Goal: Task Accomplishment & Management: Manage account settings

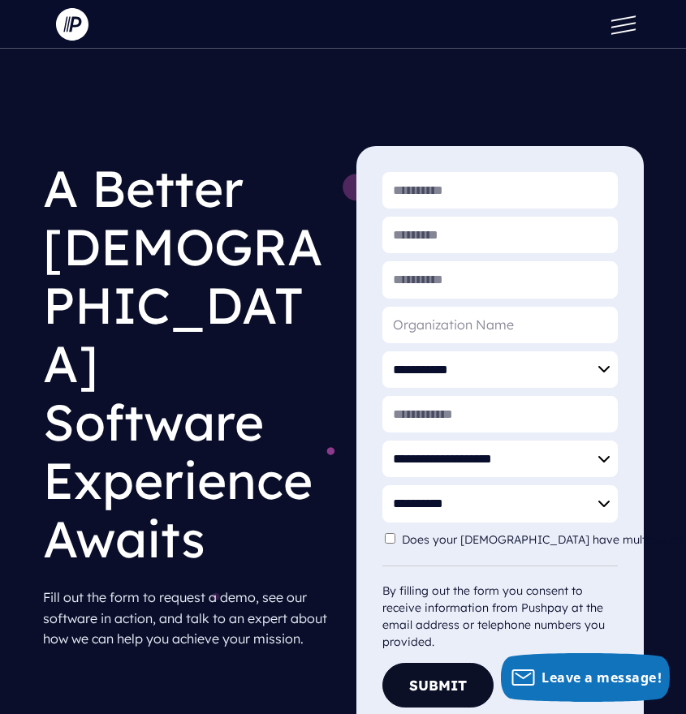
click at [617, 31] on span at bounding box center [622, 31] width 24 height 6
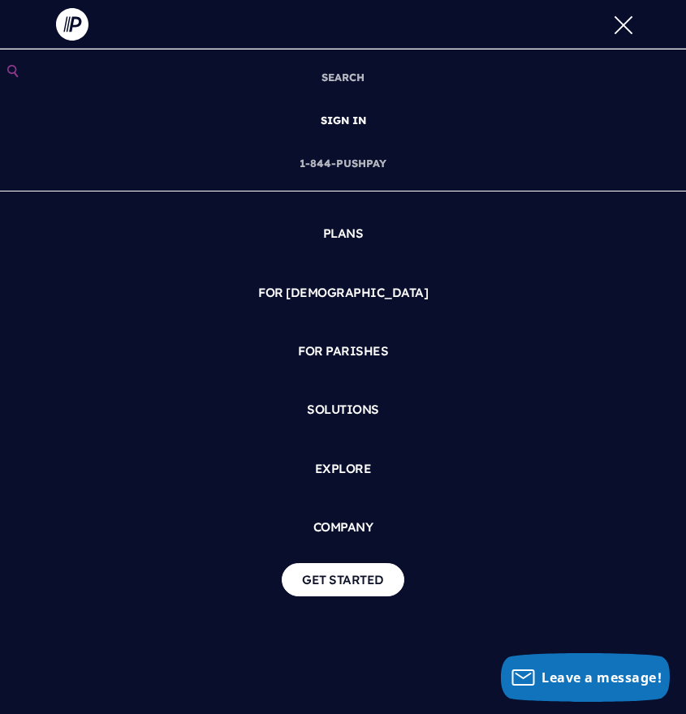
click at [355, 122] on link "SIGN IN" at bounding box center [343, 120] width 58 height 43
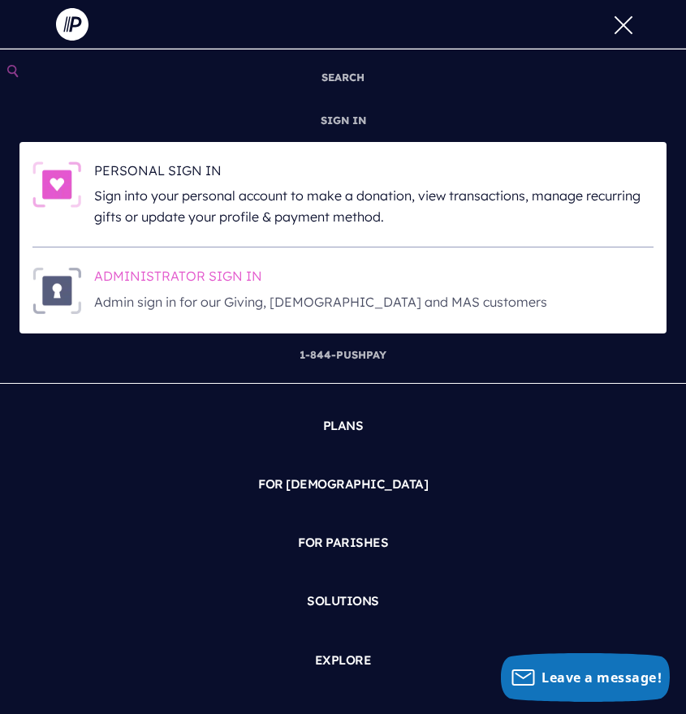
click at [144, 278] on h6 "ADMINISTRATOR SIGN IN" at bounding box center [373, 279] width 559 height 24
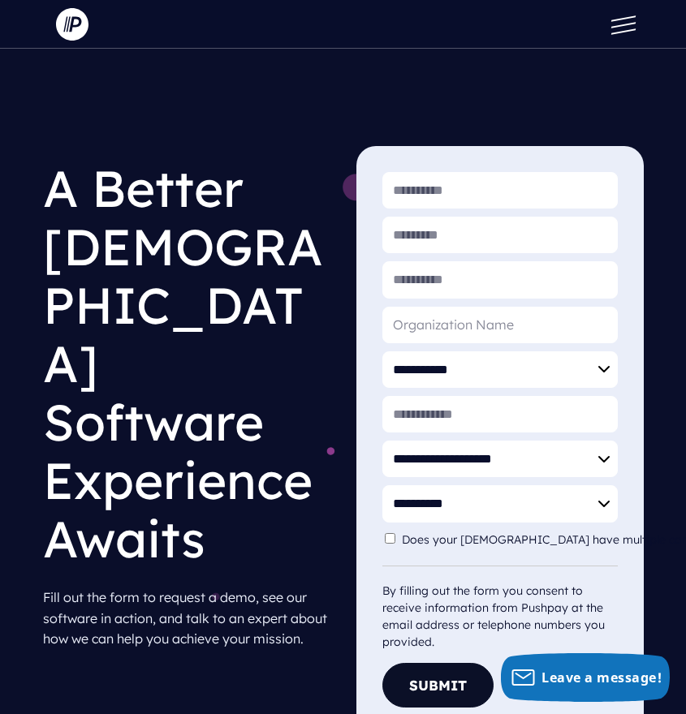
click at [630, 28] on button at bounding box center [619, 24] width 49 height 49
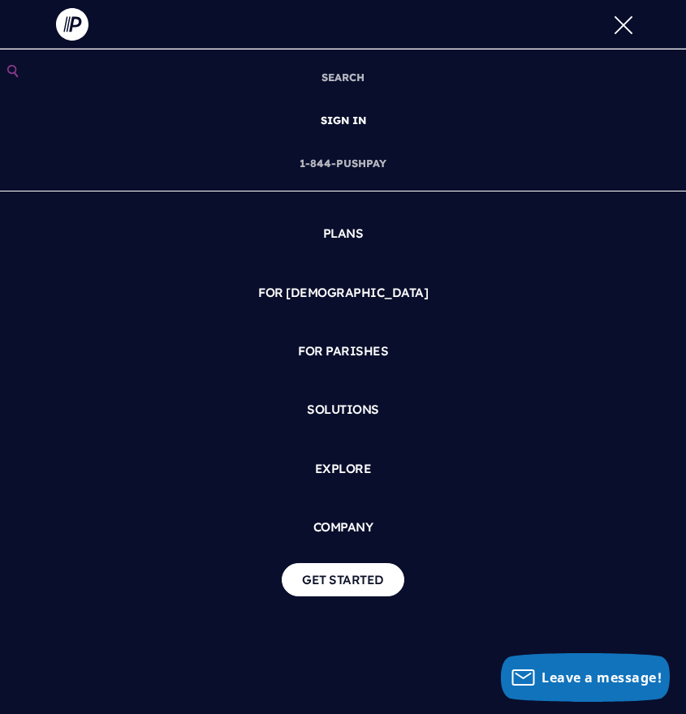
click at [350, 133] on link "SIGN IN" at bounding box center [343, 120] width 58 height 43
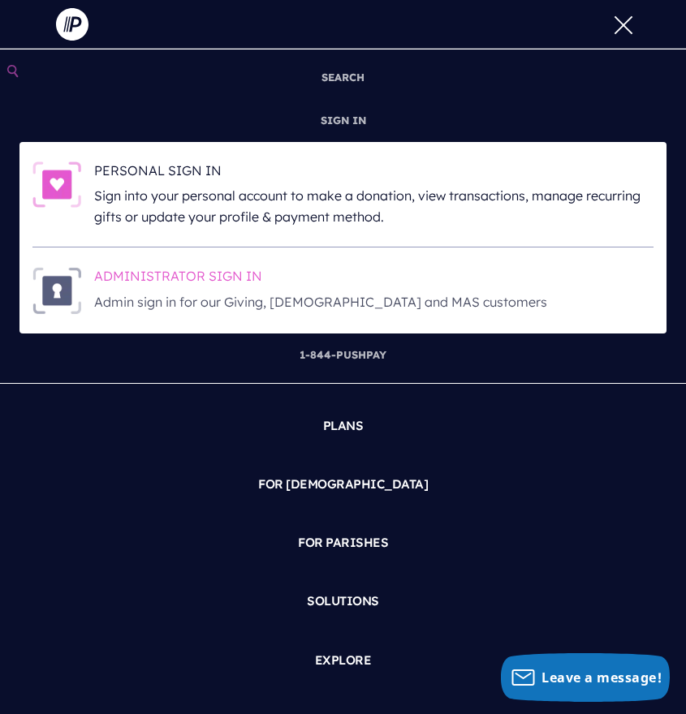
click at [235, 275] on h6 "ADMINISTRATOR SIGN IN" at bounding box center [373, 279] width 559 height 24
